Goal: Task Accomplishment & Management: Manage account settings

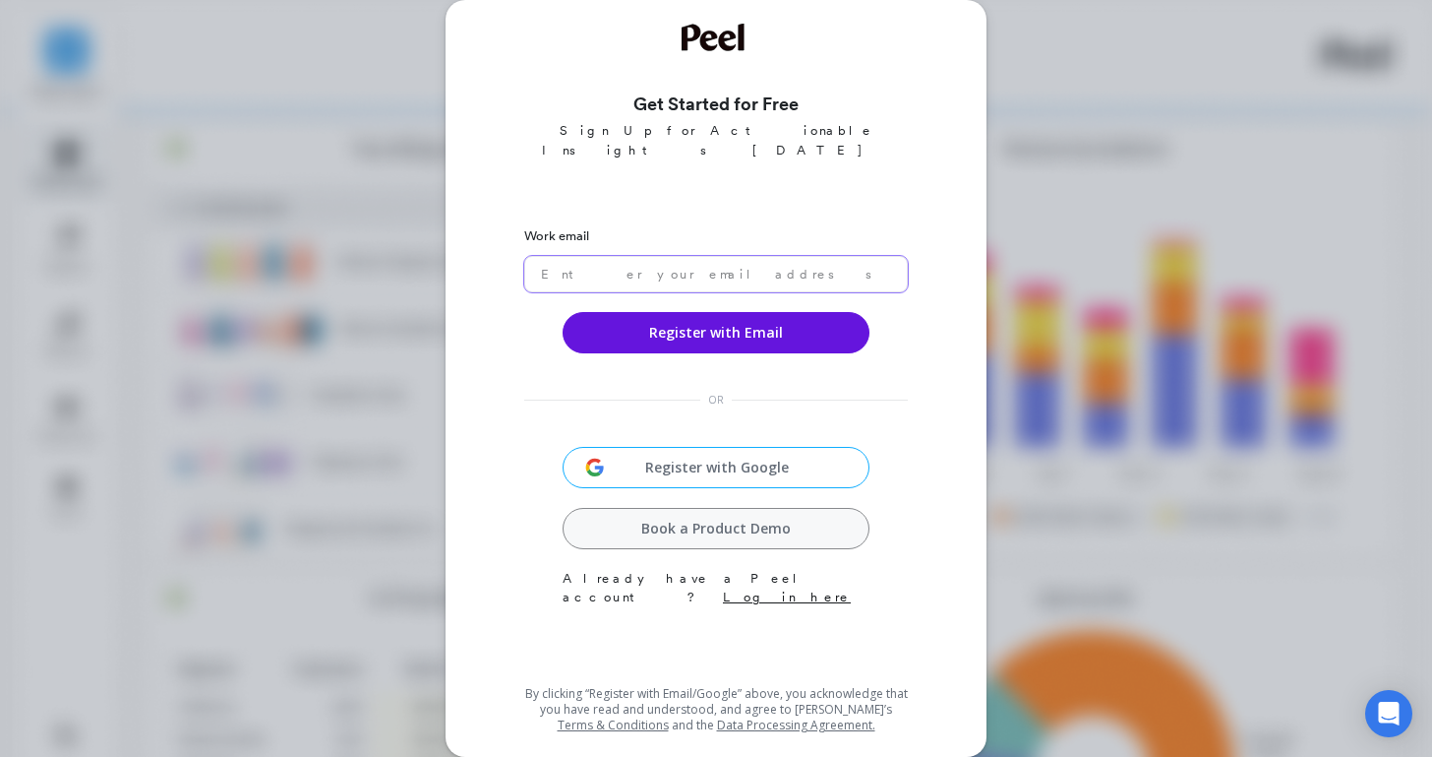
click at [677, 256] on input "email" at bounding box center [716, 274] width 384 height 36
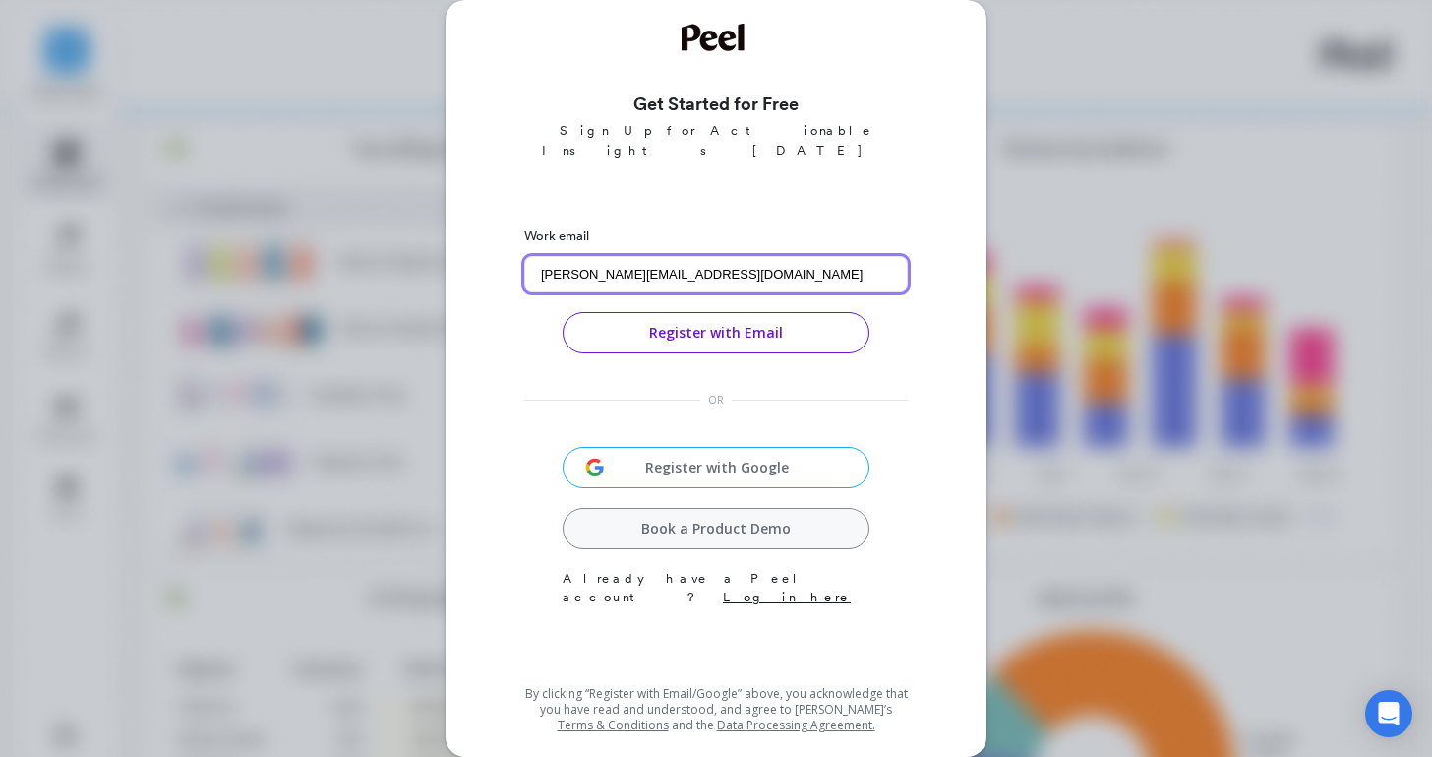
type input "alex@opopop.com"
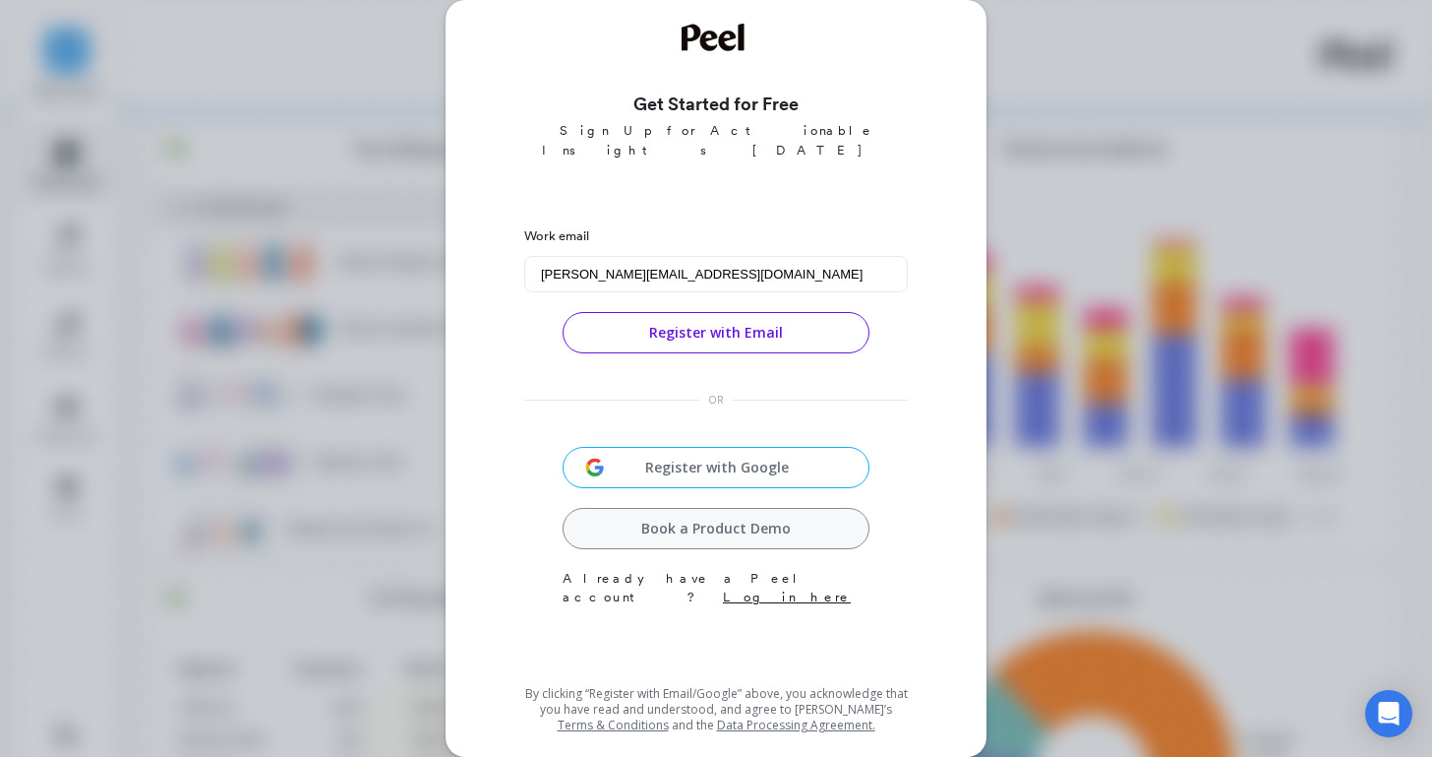
click at [762, 319] on button "Register with Email" at bounding box center [716, 332] width 307 height 41
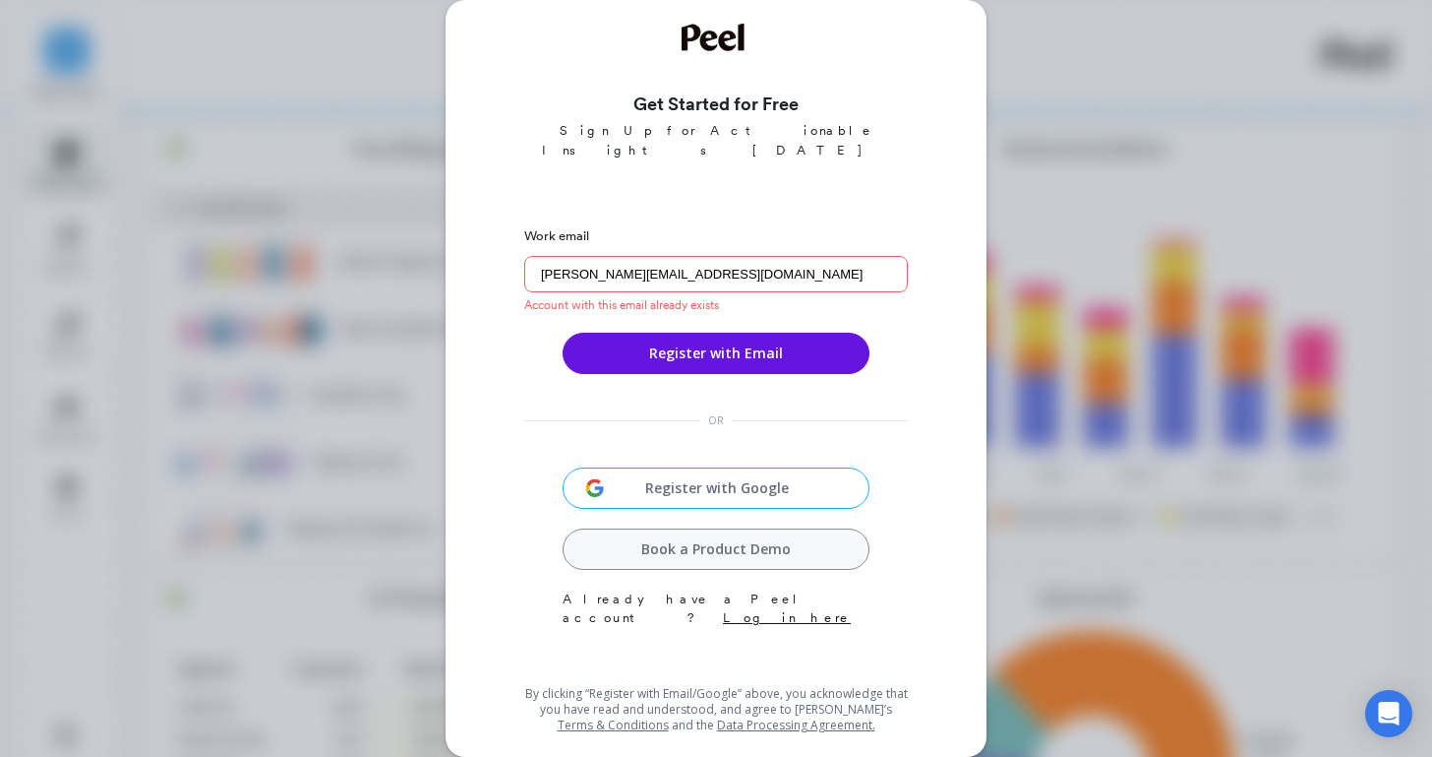
click at [801, 610] on link "Log in here" at bounding box center [787, 617] width 128 height 15
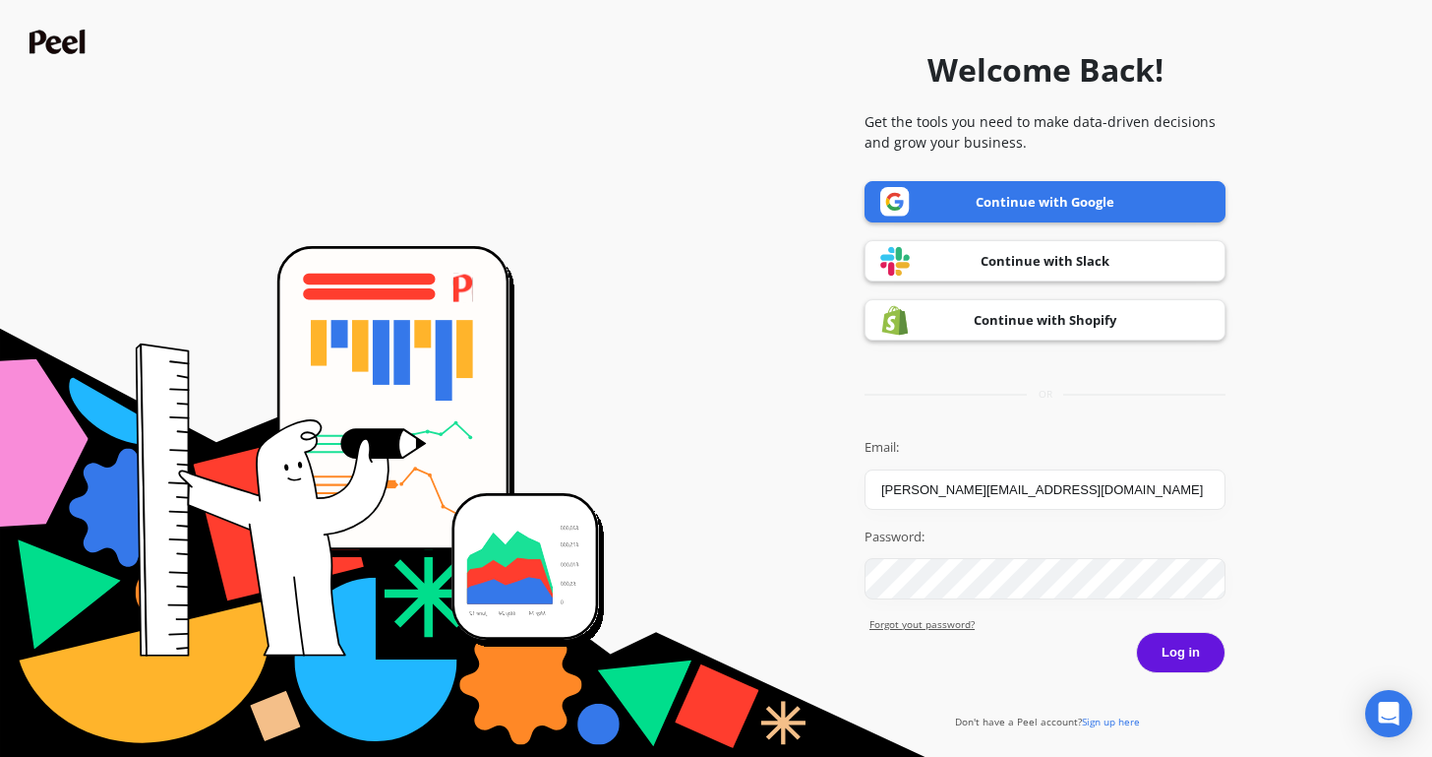
type input "[PERSON_NAME][EMAIL_ADDRESS][DOMAIN_NAME]"
click at [1136, 632] on button "Log in" at bounding box center [1181, 652] width 90 height 41
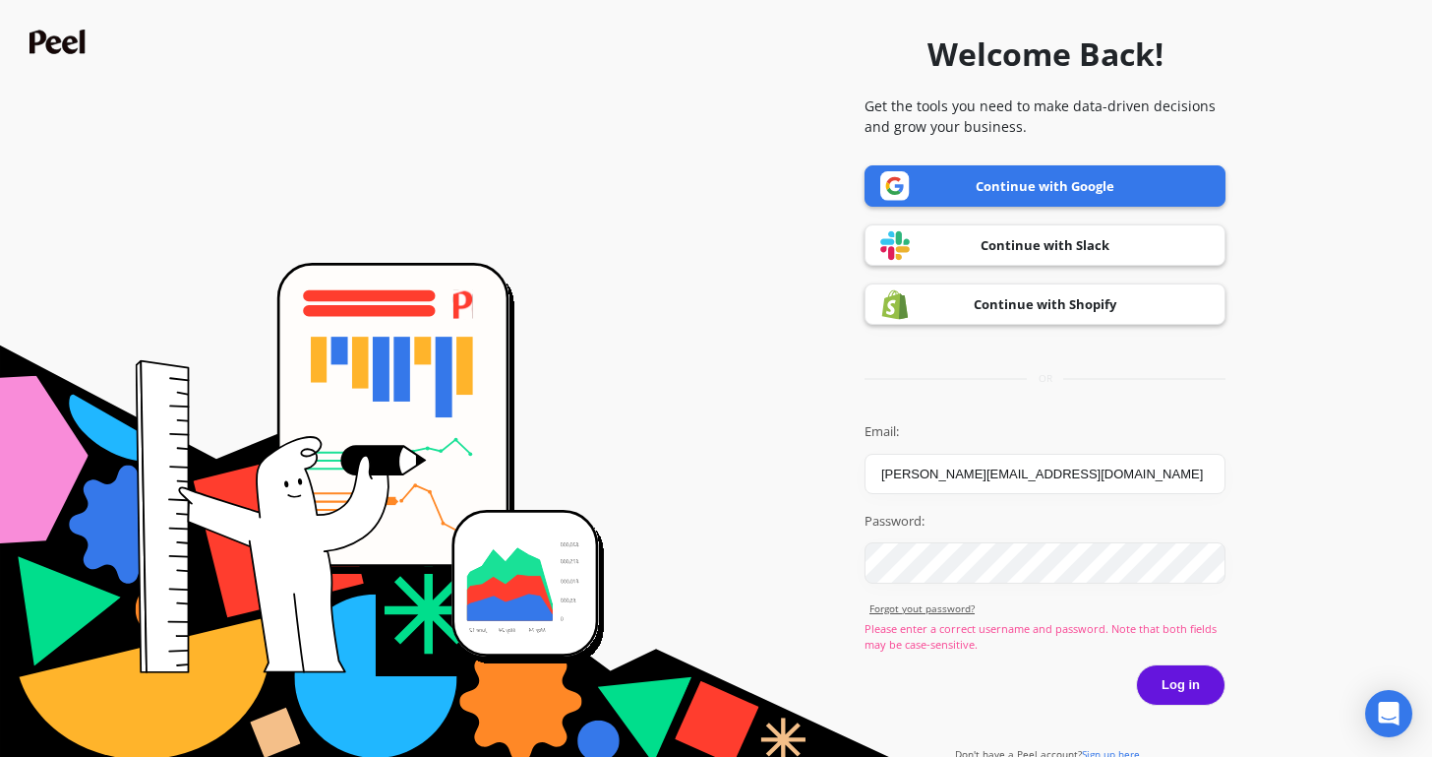
click at [938, 612] on link "Forgot yout password?" at bounding box center [1048, 608] width 356 height 15
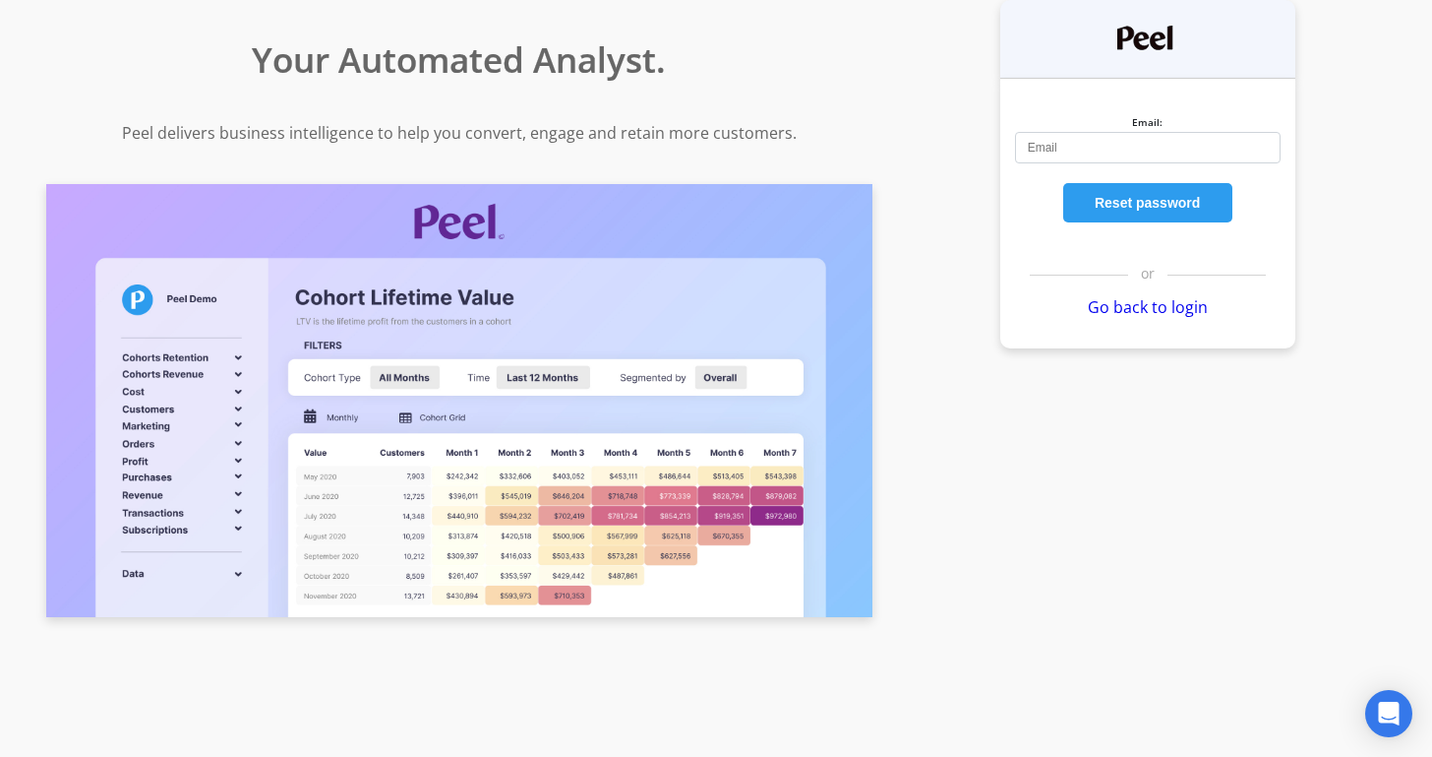
click at [1067, 153] on input "Email:" at bounding box center [1148, 147] width 266 height 31
type input "alex@opopop.com"
click at [1153, 200] on button "Reset password" at bounding box center [1147, 202] width 169 height 39
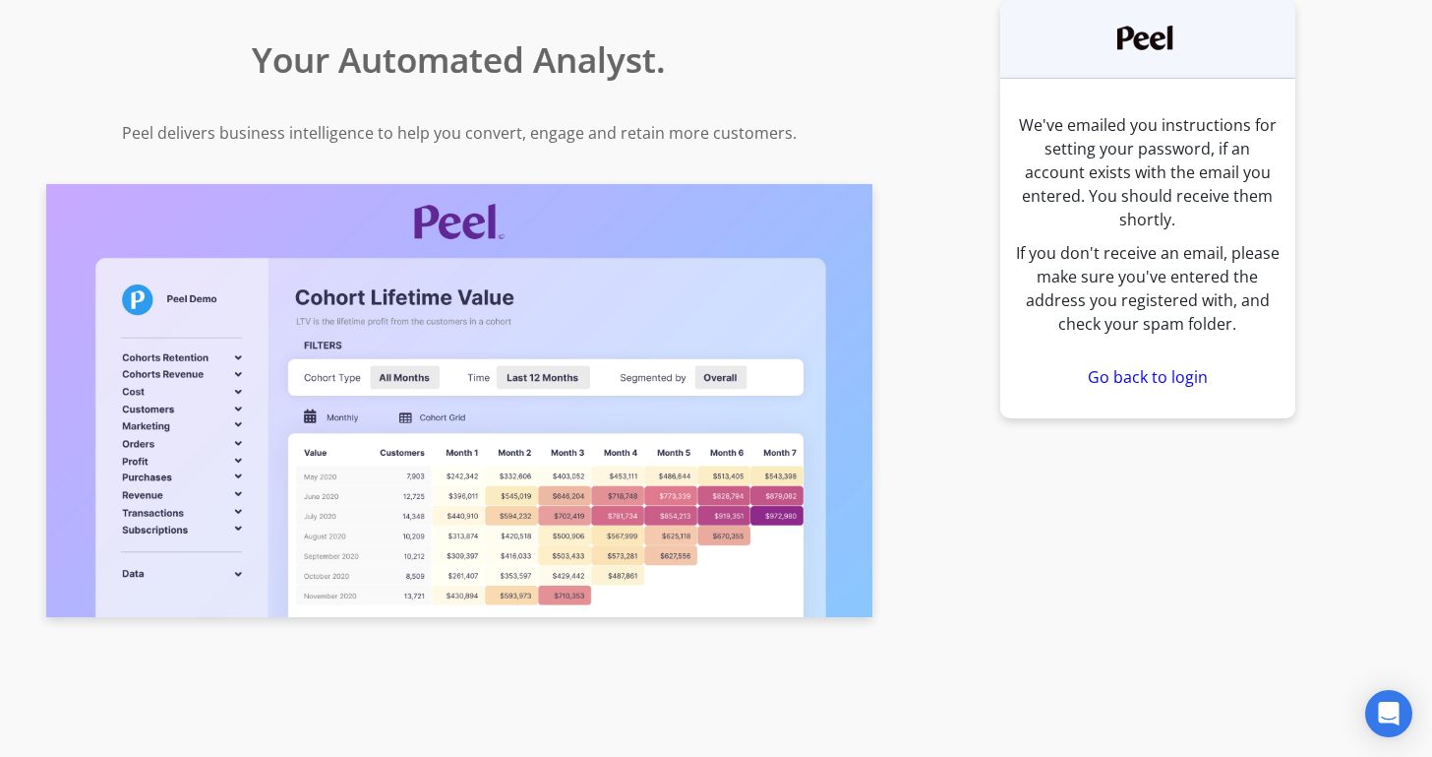
drag, startPoint x: 1121, startPoint y: 235, endPoint x: 1249, endPoint y: 313, distance: 149.6
click at [1249, 313] on div "We've emailed you instructions for setting your password, if an account exists …" at bounding box center [1147, 224] width 295 height 262
click at [1128, 366] on link "Go back to login" at bounding box center [1148, 377] width 120 height 22
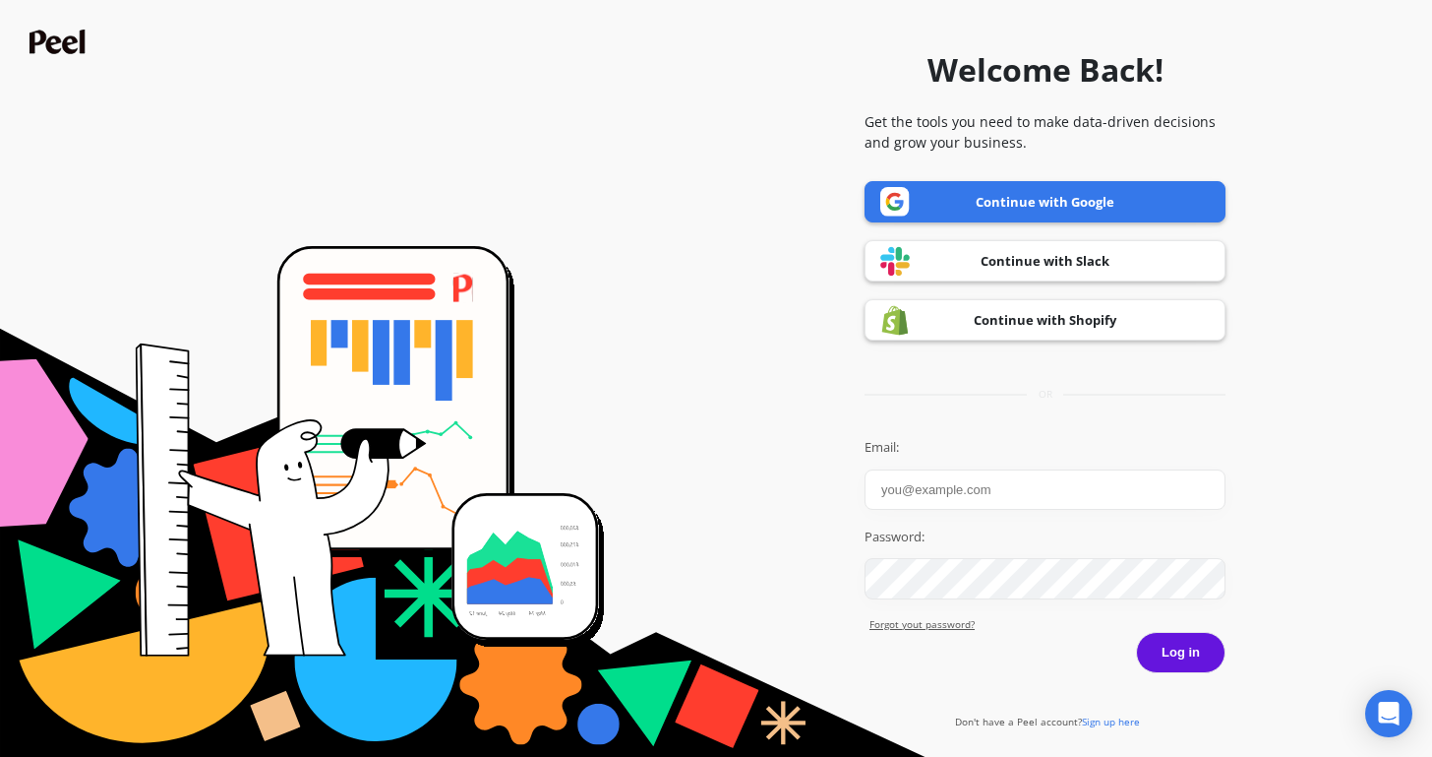
click at [1070, 324] on link "Continue with Shopify" at bounding box center [1045, 319] width 361 height 41
click at [944, 622] on link "Forgot yout password?" at bounding box center [1048, 624] width 356 height 15
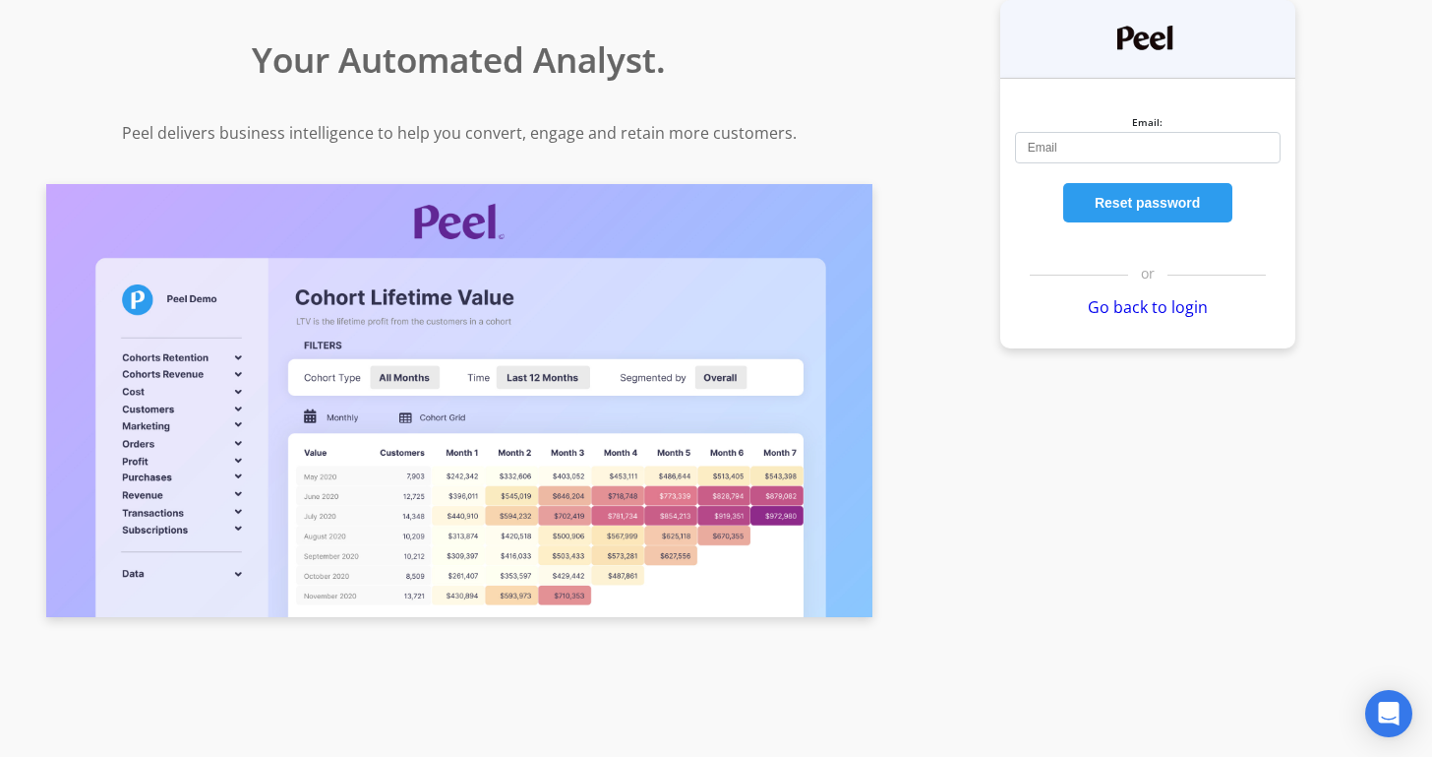
click at [1072, 156] on input "Email:" at bounding box center [1148, 147] width 266 height 31
type input "alex@opopop.com"
click at [1165, 211] on button "Reset password" at bounding box center [1147, 202] width 169 height 39
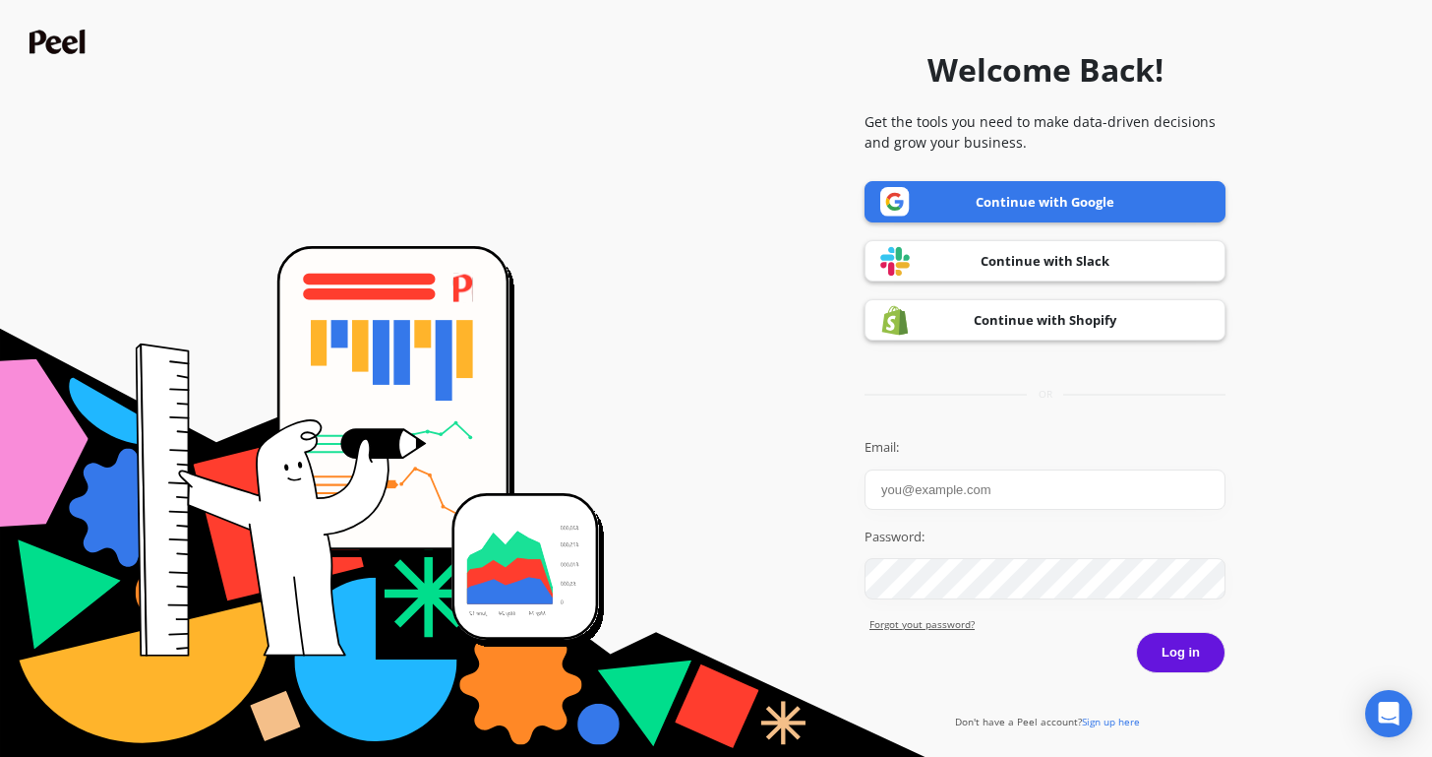
click at [1095, 324] on link "Continue with Shopify" at bounding box center [1045, 319] width 361 height 41
click at [975, 321] on link "Continue with Shopify" at bounding box center [1045, 319] width 361 height 41
click at [894, 325] on img at bounding box center [895, 320] width 30 height 30
click at [1075, 324] on link "Continue with Shopify" at bounding box center [1045, 319] width 361 height 41
